Goal: Task Accomplishment & Management: Use online tool/utility

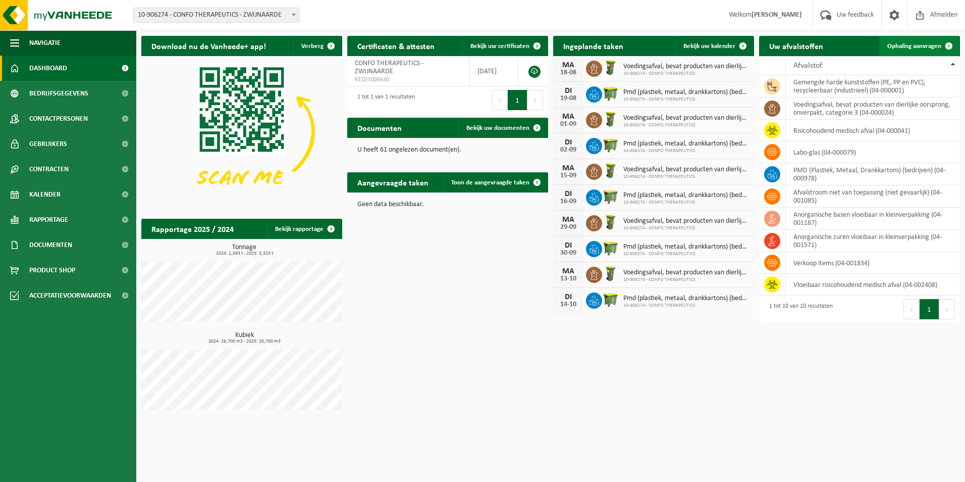
click at [917, 46] on span "Ophaling aanvragen" at bounding box center [915, 46] width 54 height 7
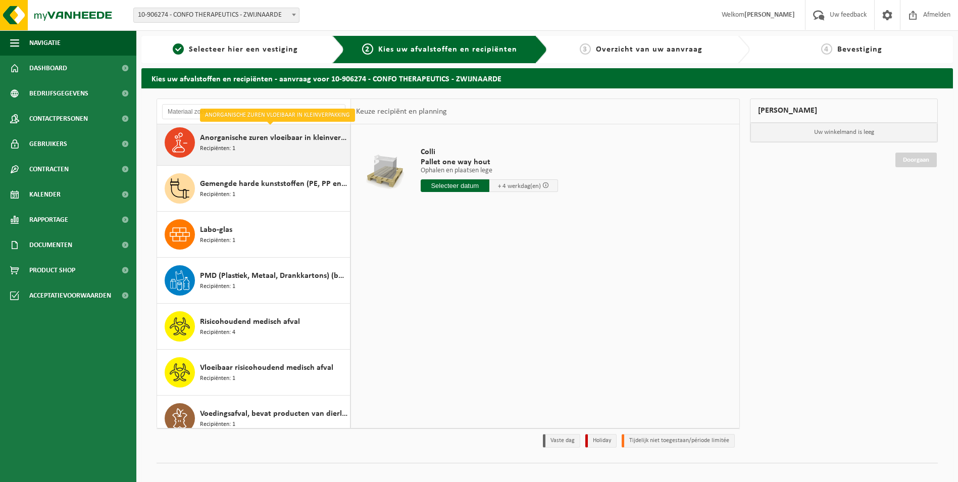
scroll to position [64, 0]
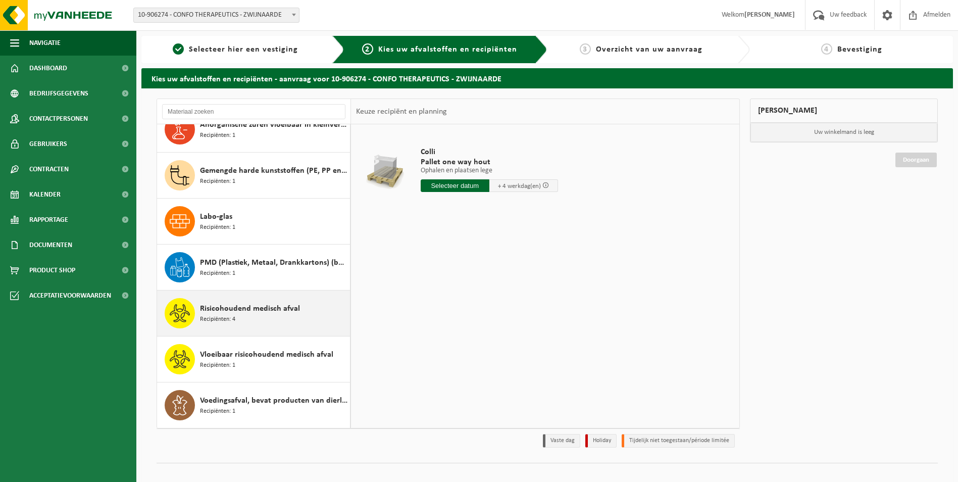
click at [242, 317] on div "Risicohoudend medisch afval Recipiënten: 4" at bounding box center [273, 313] width 147 height 30
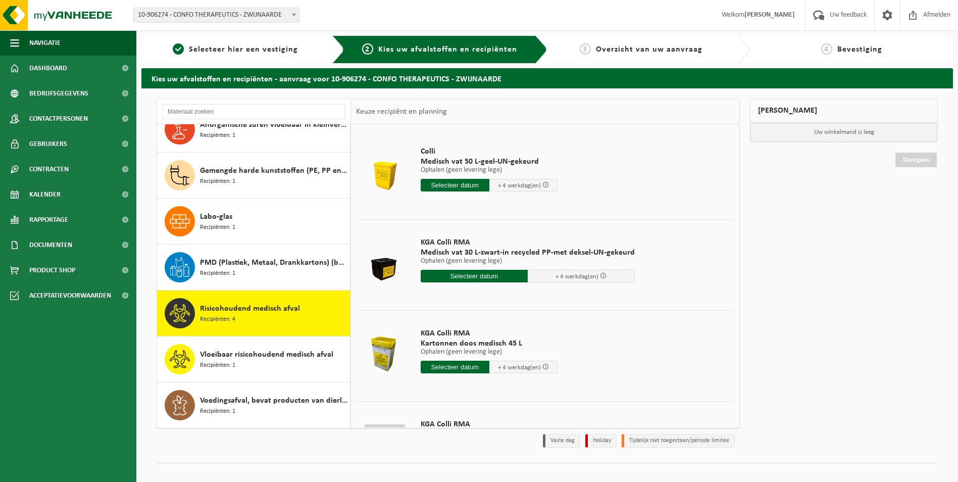
scroll to position [0, 0]
click at [445, 184] on input "text" at bounding box center [455, 185] width 69 height 13
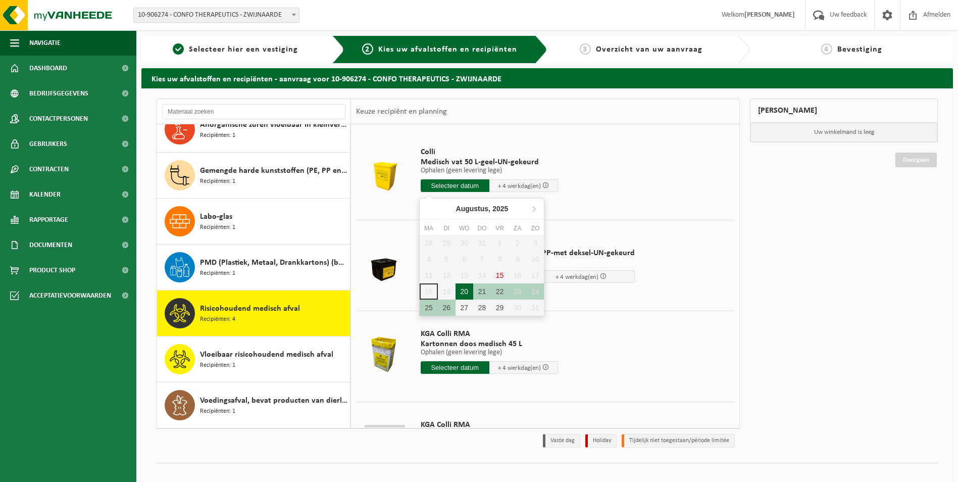
click at [465, 291] on div "20" at bounding box center [464, 291] width 18 height 16
type input "Van 2025-08-20"
type input "2025-08-20"
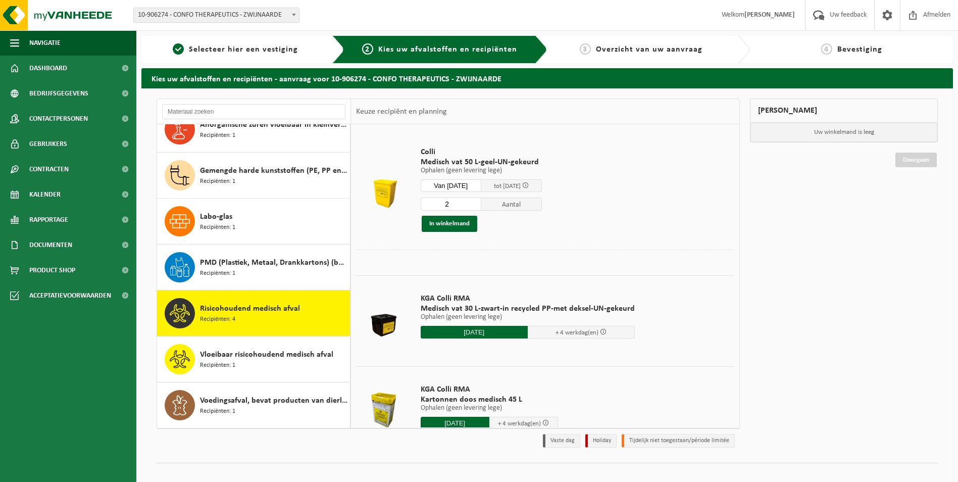
click at [480, 203] on input "2" at bounding box center [451, 203] width 61 height 13
click at [480, 203] on input "3" at bounding box center [451, 203] width 61 height 13
click at [480, 203] on input "4" at bounding box center [451, 203] width 61 height 13
click at [480, 203] on input "5" at bounding box center [451, 203] width 61 height 13
click at [480, 203] on input "6" at bounding box center [451, 203] width 61 height 13
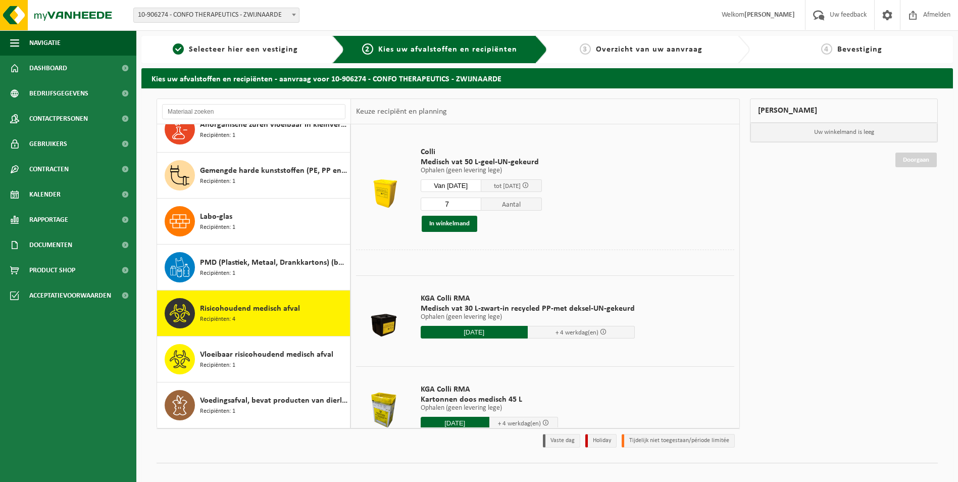
click at [480, 203] on input "7" at bounding box center [451, 203] width 61 height 13
click at [480, 203] on input "8" at bounding box center [451, 203] width 61 height 13
click at [480, 203] on input "9" at bounding box center [451, 203] width 61 height 13
click at [480, 203] on input "10" at bounding box center [451, 203] width 61 height 13
click at [480, 203] on input "11" at bounding box center [451, 203] width 61 height 13
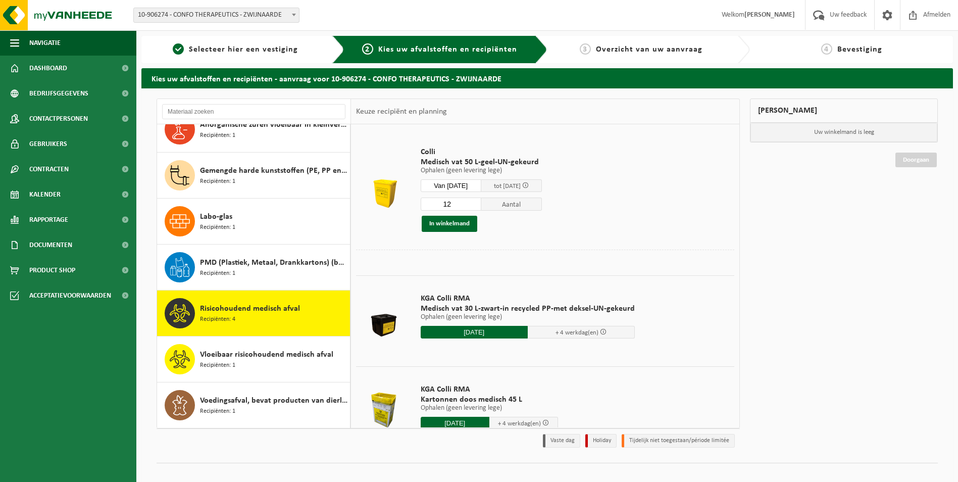
click at [480, 203] on input "12" at bounding box center [451, 203] width 61 height 13
click at [480, 203] on input "13" at bounding box center [451, 203] width 61 height 13
click at [480, 202] on input "14" at bounding box center [451, 203] width 61 height 13
click at [480, 202] on input "15" at bounding box center [451, 203] width 61 height 13
click at [480, 202] on input "16" at bounding box center [451, 203] width 61 height 13
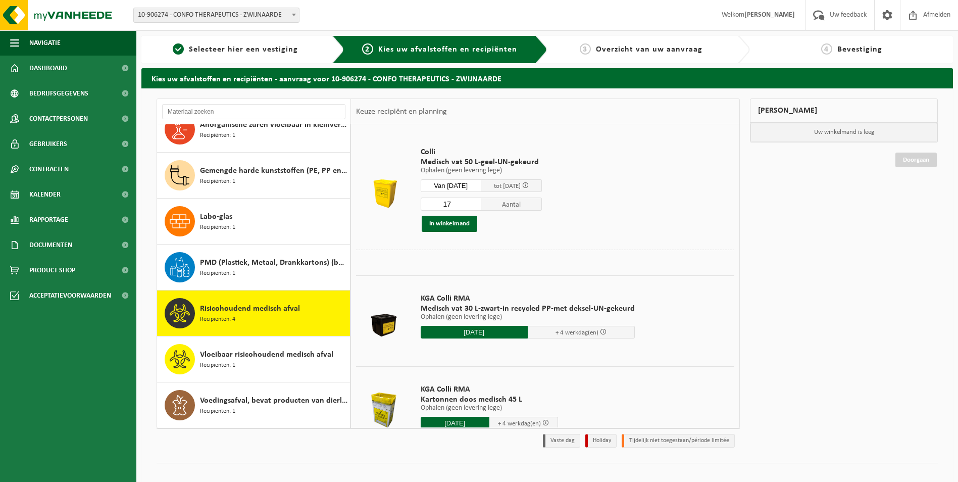
click at [480, 202] on input "17" at bounding box center [451, 203] width 61 height 13
click at [480, 202] on input "18" at bounding box center [451, 203] width 61 height 13
click at [480, 202] on input "19" at bounding box center [451, 203] width 61 height 13
click at [480, 202] on input "20" at bounding box center [451, 203] width 61 height 13
click at [480, 202] on input "21" at bounding box center [451, 203] width 61 height 13
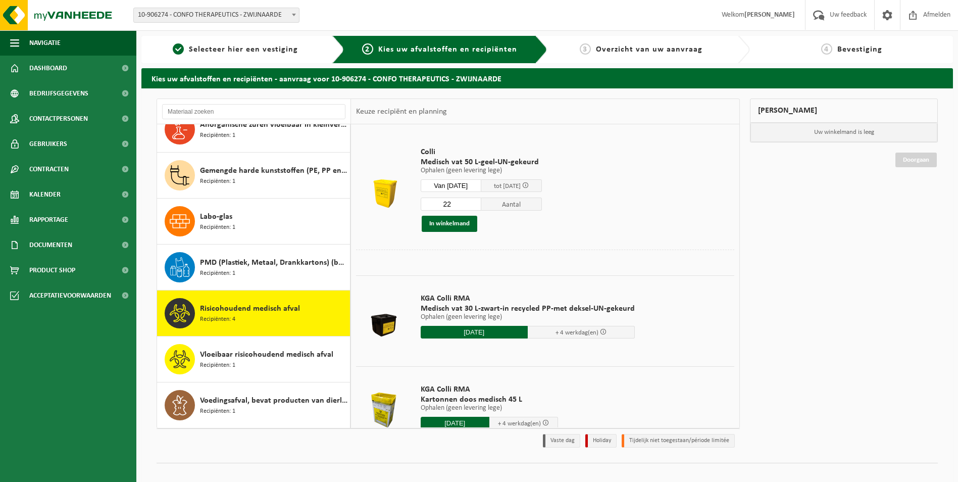
click at [480, 202] on input "22" at bounding box center [451, 203] width 61 height 13
click at [480, 202] on input "23" at bounding box center [451, 203] width 61 height 13
type input "24"
click at [480, 202] on input "24" at bounding box center [451, 203] width 61 height 13
click at [465, 219] on button "In winkelmand" at bounding box center [450, 224] width 56 height 16
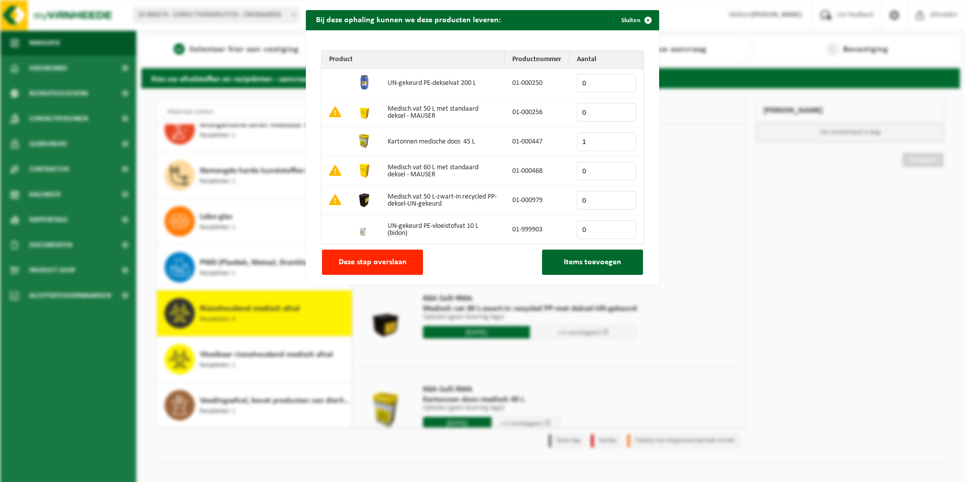
click at [626, 138] on input "1" at bounding box center [606, 141] width 59 height 19
click at [626, 138] on input "2" at bounding box center [606, 141] width 59 height 19
click at [594, 107] on input "0" at bounding box center [606, 112] width 59 height 19
click at [597, 139] on input "2" at bounding box center [606, 141] width 59 height 19
click at [624, 138] on input "3" at bounding box center [606, 141] width 59 height 19
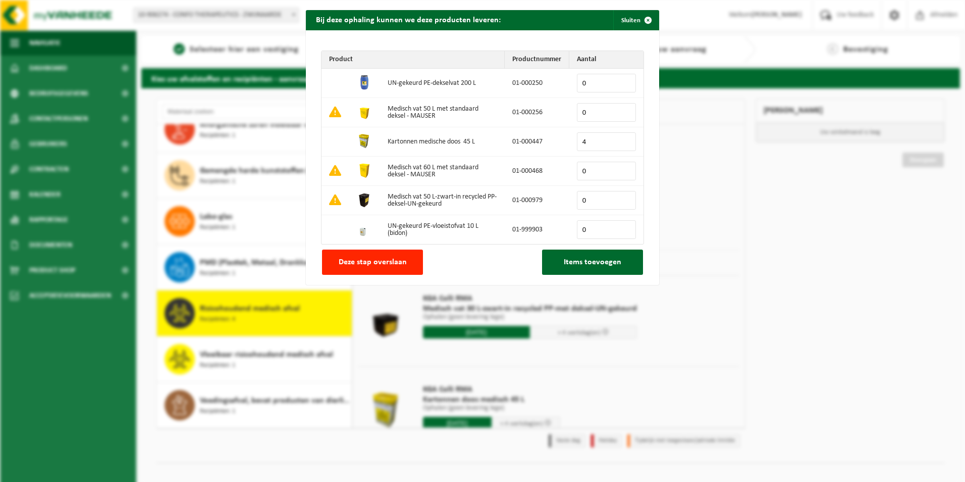
type input "4"
click at [624, 137] on input "4" at bounding box center [606, 141] width 59 height 19
click at [623, 137] on input "4" at bounding box center [606, 141] width 59 height 19
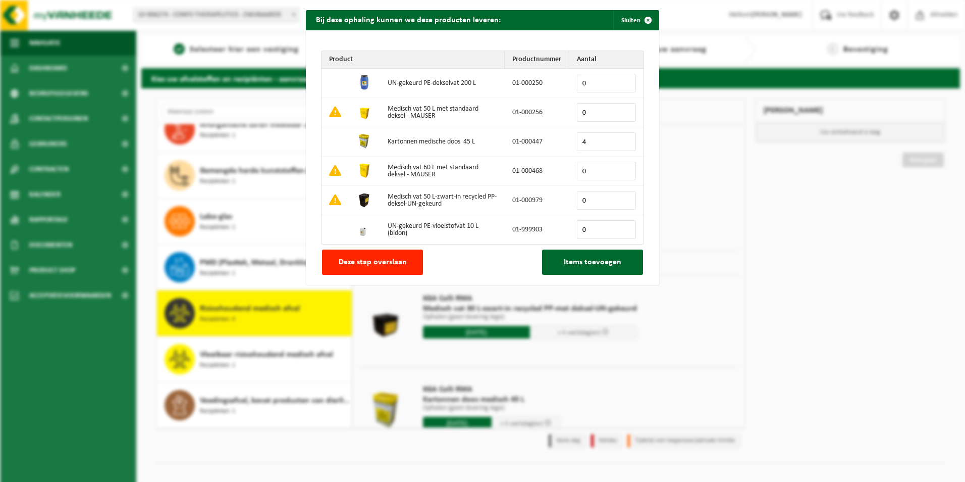
click at [623, 137] on input "4" at bounding box center [606, 141] width 59 height 19
click at [625, 137] on input "4" at bounding box center [606, 141] width 59 height 19
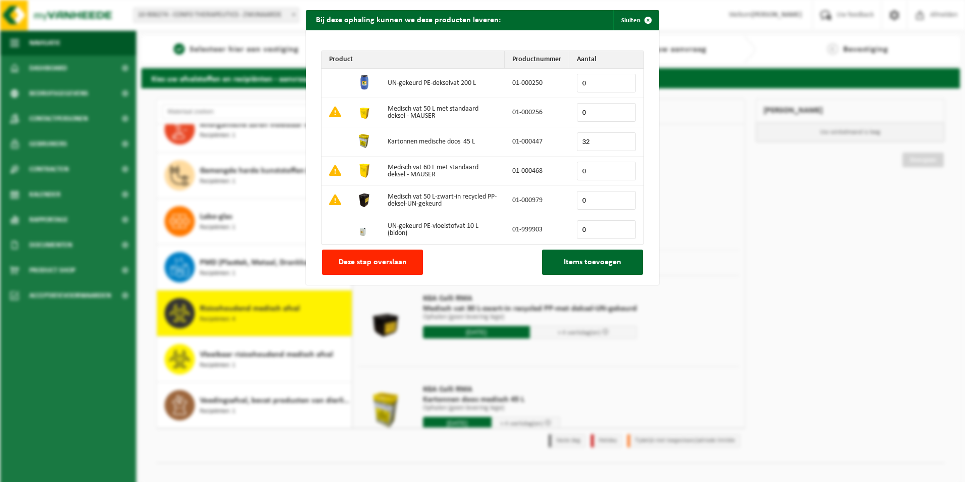
type input "32"
click at [595, 109] on input "0" at bounding box center [606, 112] width 59 height 19
type input "24"
click at [564, 259] on span "Items toevoegen" at bounding box center [593, 262] width 58 height 8
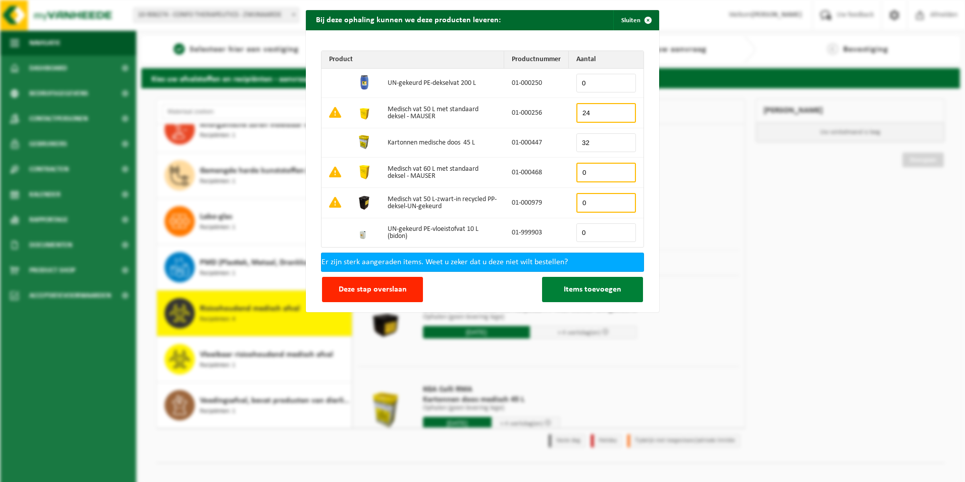
click at [583, 291] on span "Items toevoegen" at bounding box center [593, 289] width 58 height 8
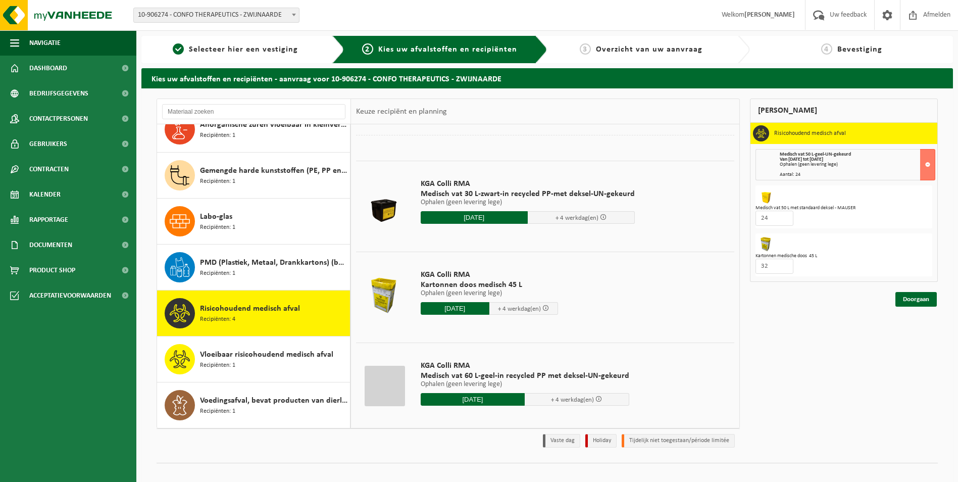
scroll to position [125, 0]
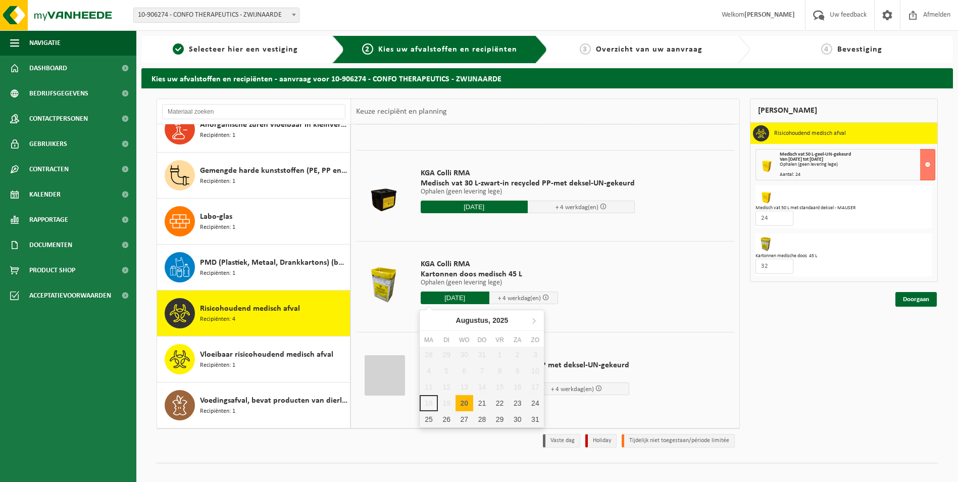
click at [473, 295] on input "2025-08-20" at bounding box center [455, 297] width 69 height 13
click at [459, 403] on div "20" at bounding box center [464, 403] width 18 height 16
click at [467, 398] on div "20" at bounding box center [464, 403] width 18 height 16
type input "Van 2025-08-20"
type input "2025-08-20"
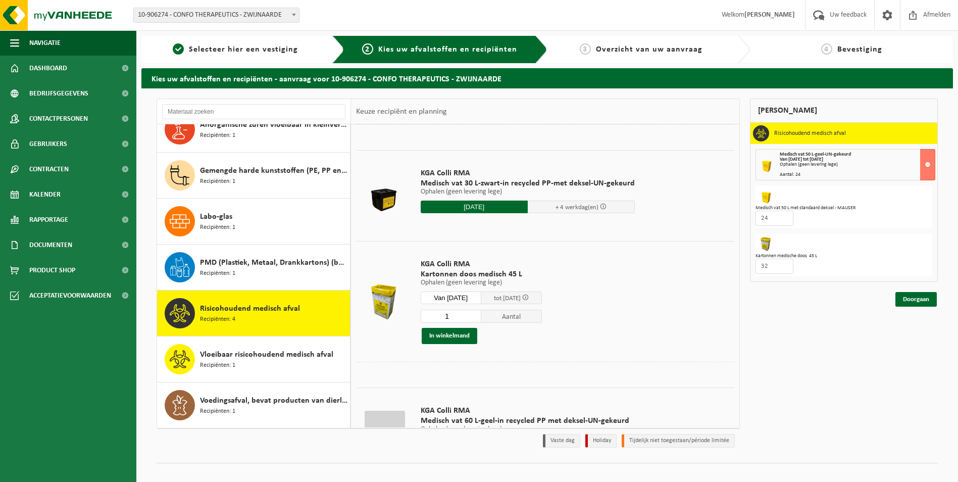
click at [456, 314] on input "1" at bounding box center [451, 316] width 61 height 13
type input "32"
click at [447, 335] on button "In winkelmand" at bounding box center [450, 336] width 56 height 16
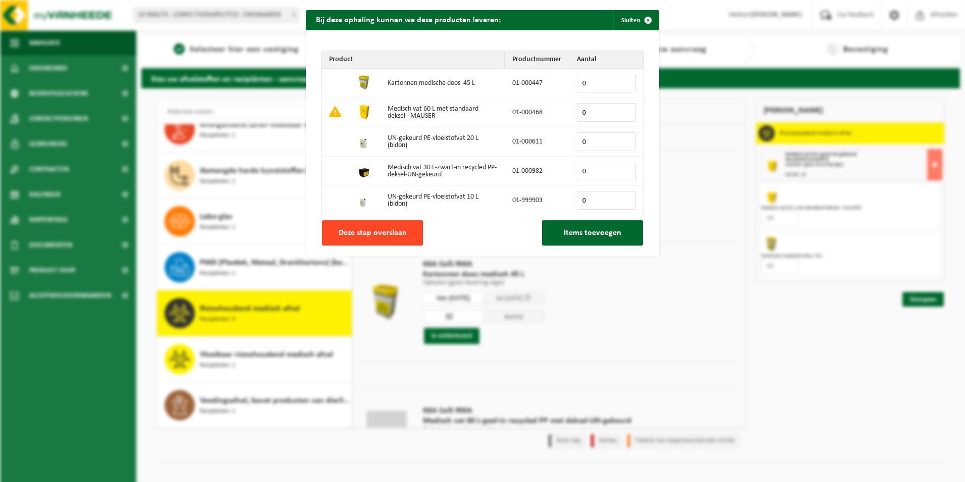
click at [395, 234] on span "Deze stap overslaan" at bounding box center [373, 233] width 68 height 8
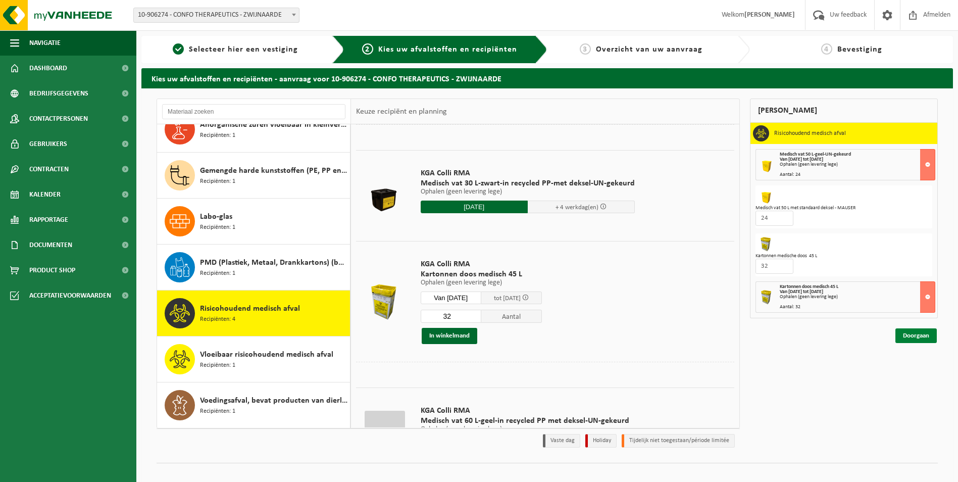
click at [910, 337] on link "Doorgaan" at bounding box center [915, 335] width 41 height 15
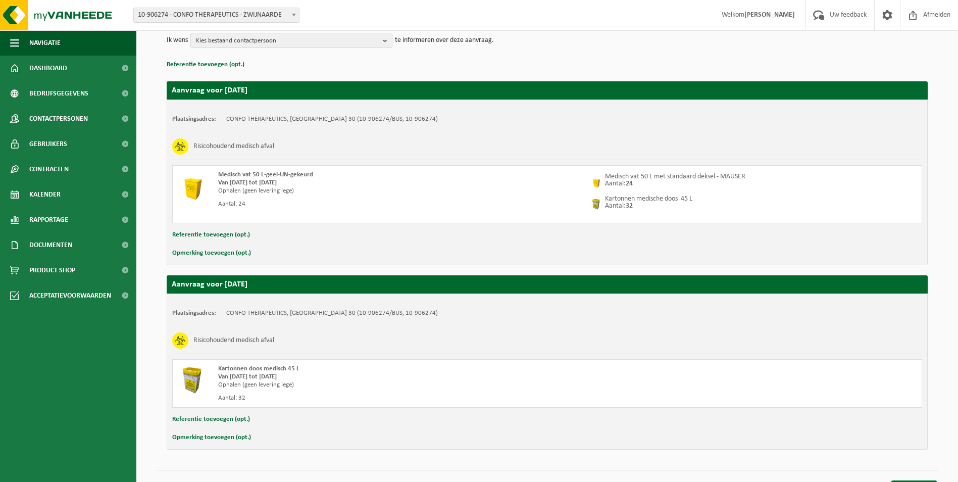
scroll to position [144, 0]
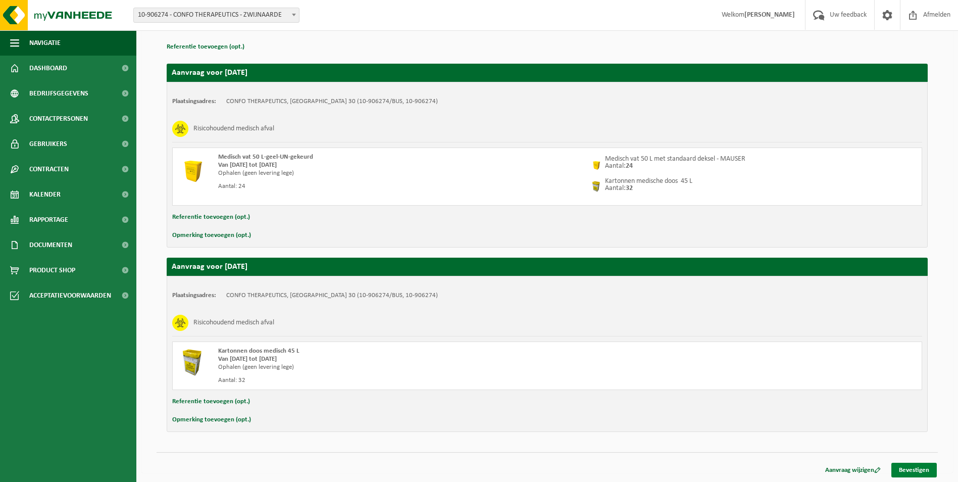
click at [913, 469] on link "Bevestigen" at bounding box center [913, 469] width 45 height 15
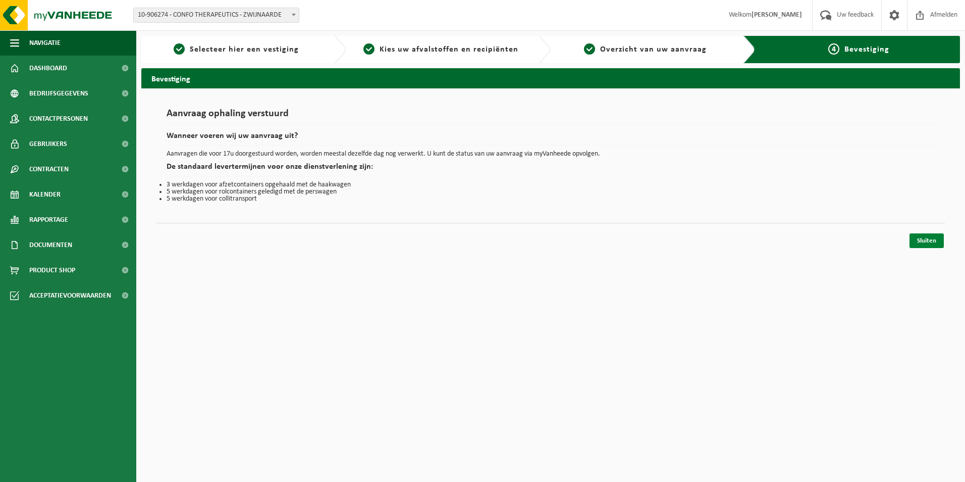
click at [921, 241] on link "Sluiten" at bounding box center [927, 240] width 34 height 15
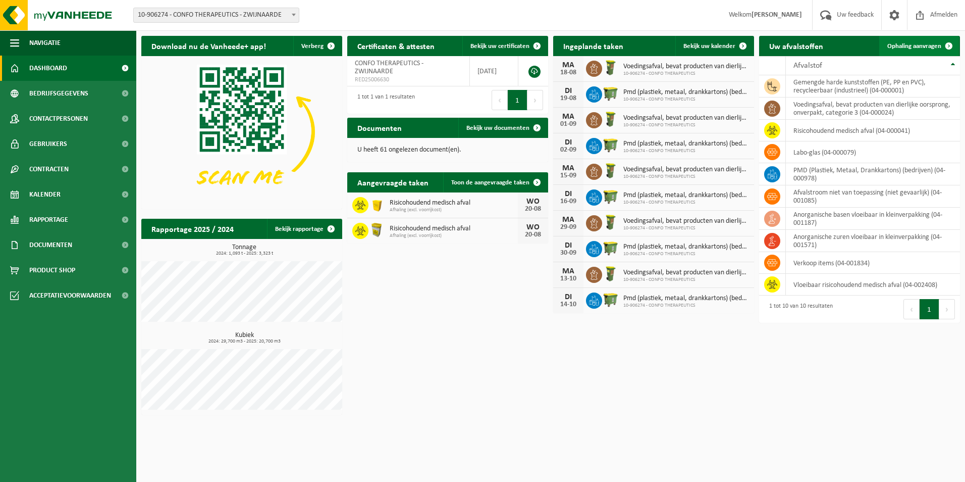
click at [933, 40] on link "Ophaling aanvragen" at bounding box center [920, 46] width 80 height 20
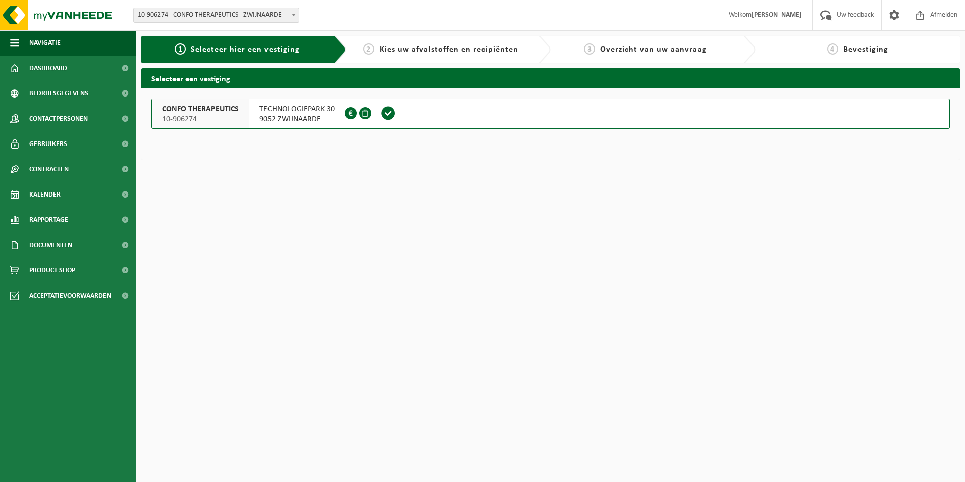
click at [385, 116] on span at bounding box center [388, 113] width 15 height 15
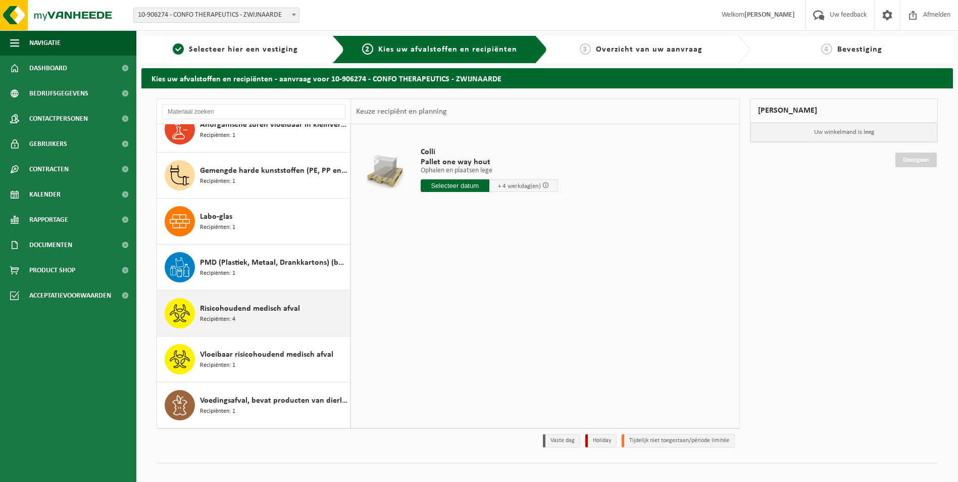
scroll to position [12, 0]
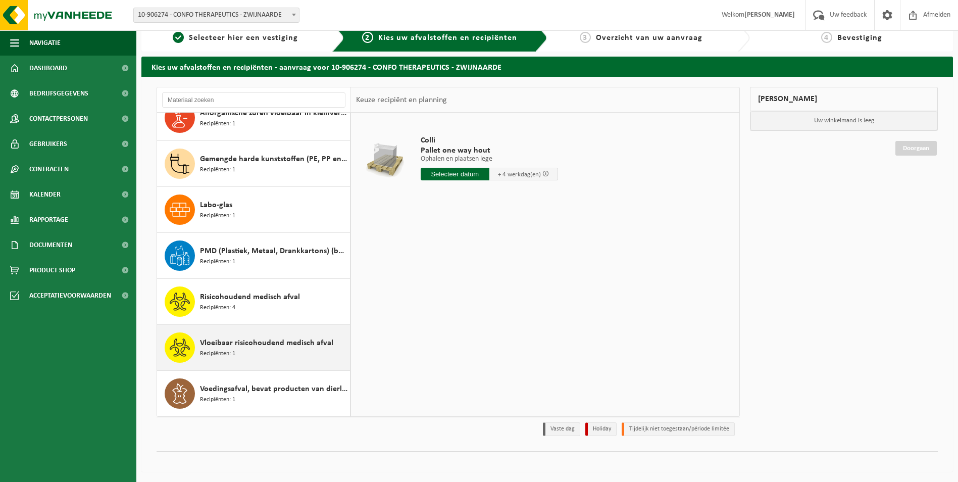
click at [282, 343] on span "Vloeibaar risicohoudend medisch afval" at bounding box center [266, 343] width 133 height 12
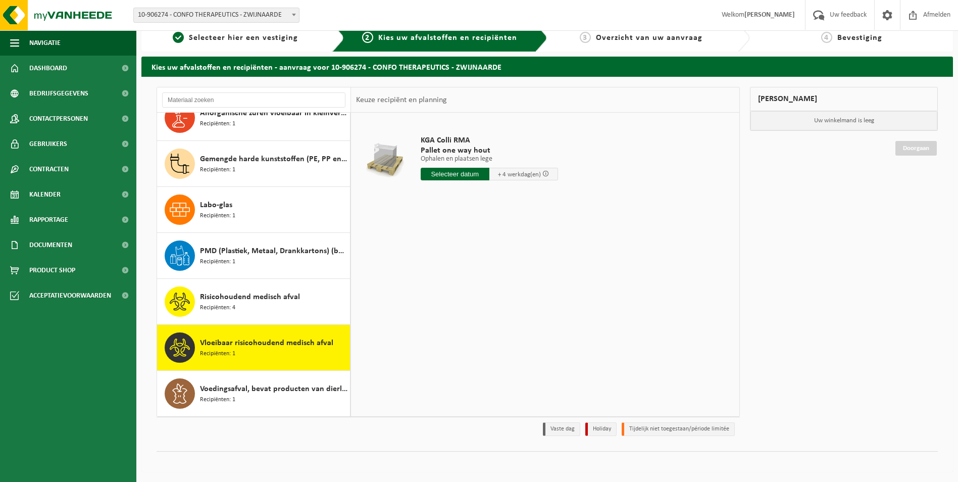
click at [459, 173] on input "text" at bounding box center [455, 174] width 69 height 13
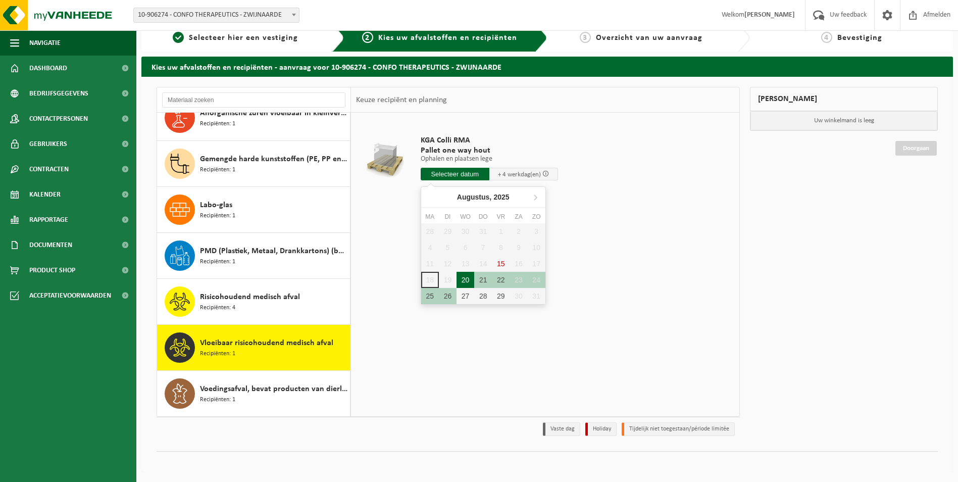
click at [470, 278] on div "20" at bounding box center [465, 280] width 18 height 16
type input "Van 2025-08-20"
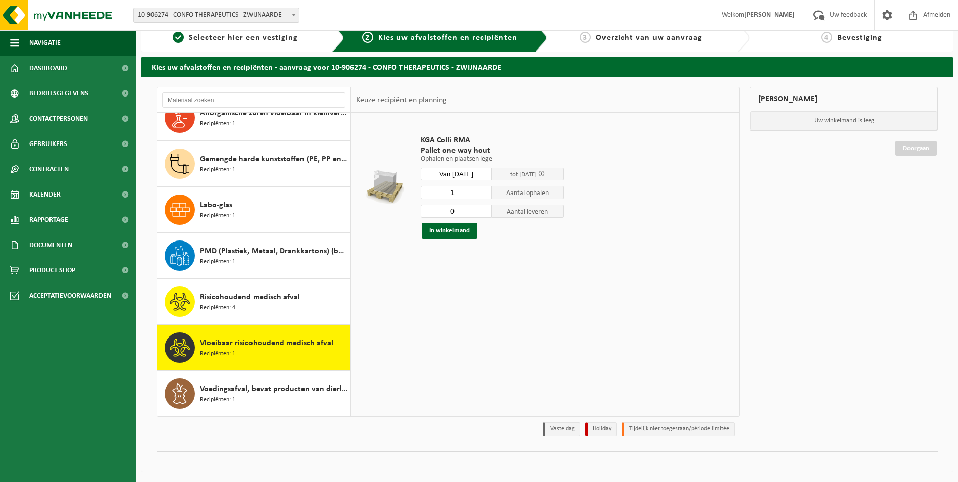
type input "0"
click at [484, 214] on input "0" at bounding box center [457, 210] width 72 height 13
click at [454, 232] on button "In winkelmand" at bounding box center [450, 231] width 56 height 16
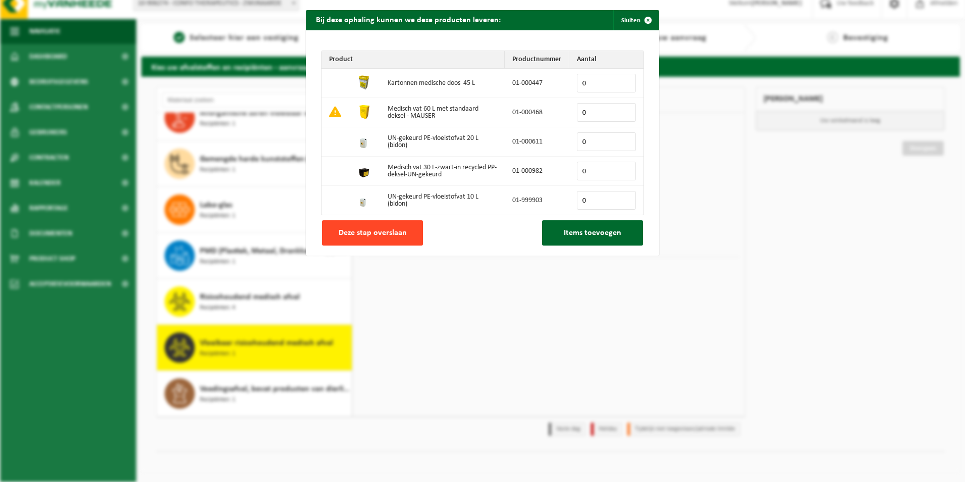
click at [385, 232] on span "Deze stap overslaan" at bounding box center [373, 233] width 68 height 8
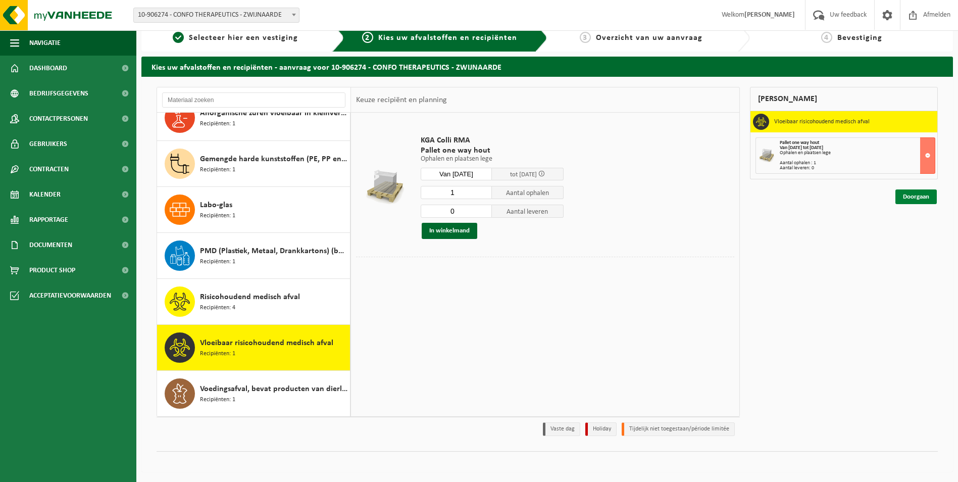
click at [910, 202] on link "Doorgaan" at bounding box center [915, 196] width 41 height 15
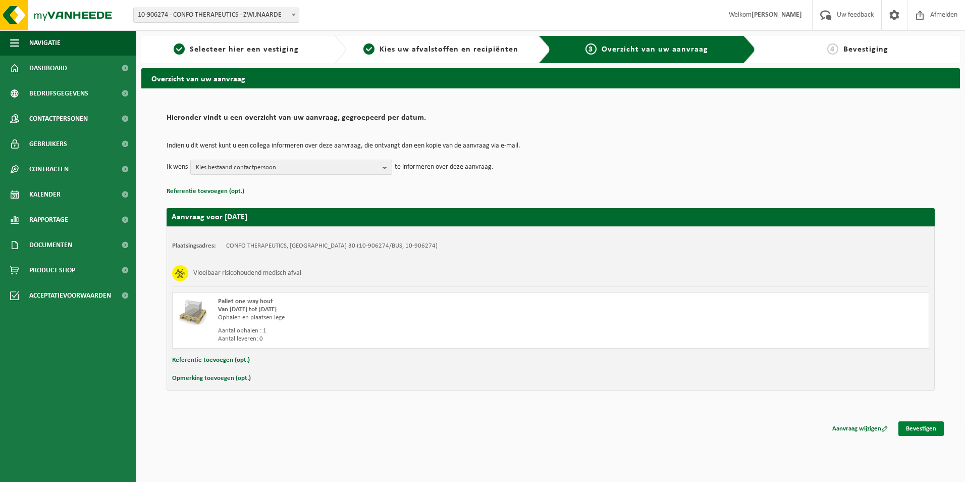
click at [919, 426] on link "Bevestigen" at bounding box center [921, 428] width 45 height 15
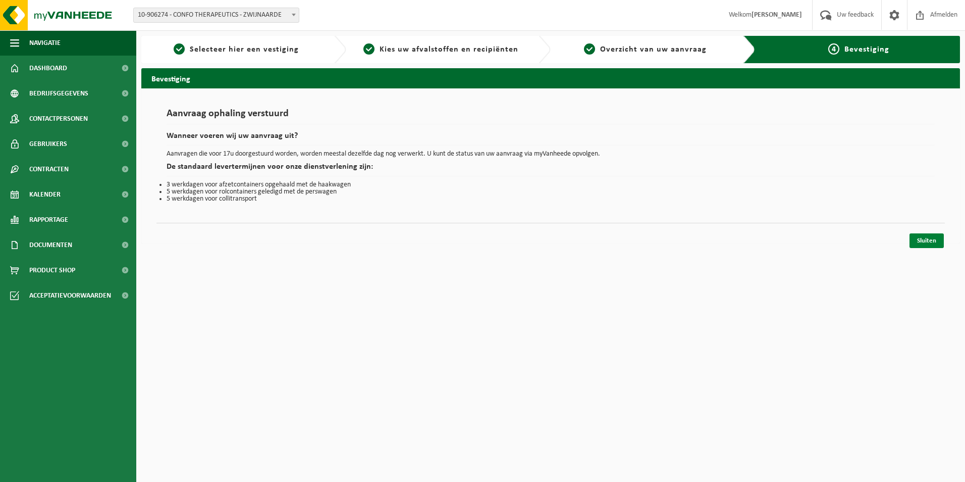
click at [922, 236] on link "Sluiten" at bounding box center [927, 240] width 34 height 15
